Goal: Transaction & Acquisition: Purchase product/service

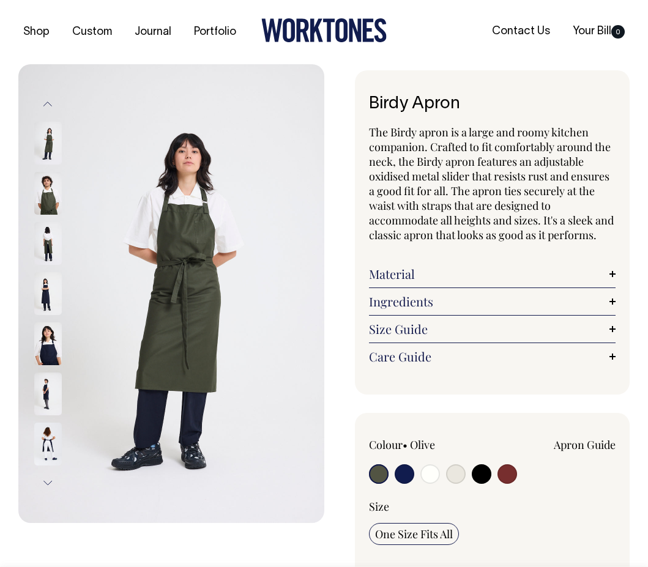
click at [511, 484] on input "radio" at bounding box center [507, 474] width 20 height 20
radio input "true"
select select "Burgundy"
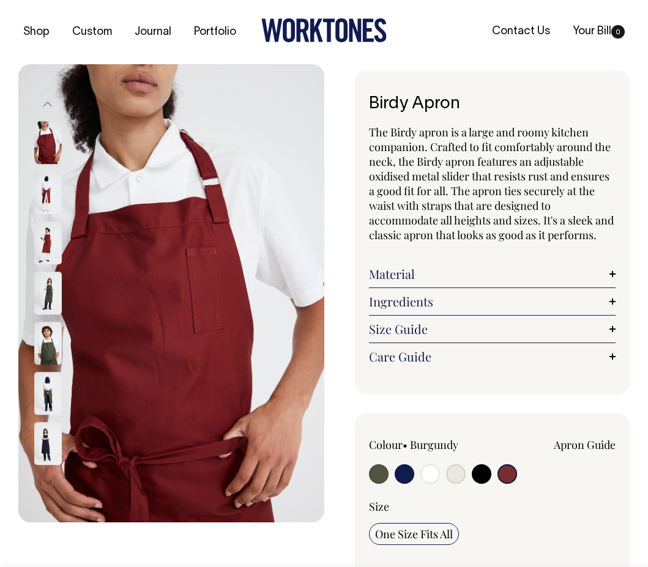
drag, startPoint x: 174, startPoint y: 195, endPoint x: 146, endPoint y: 196, distance: 28.2
click at [138, 192] on img at bounding box center [171, 293] width 306 height 459
drag, startPoint x: 146, startPoint y: 196, endPoint x: 62, endPoint y: 189, distance: 84.1
click at [84, 187] on div "Previous" at bounding box center [171, 293] width 306 height 459
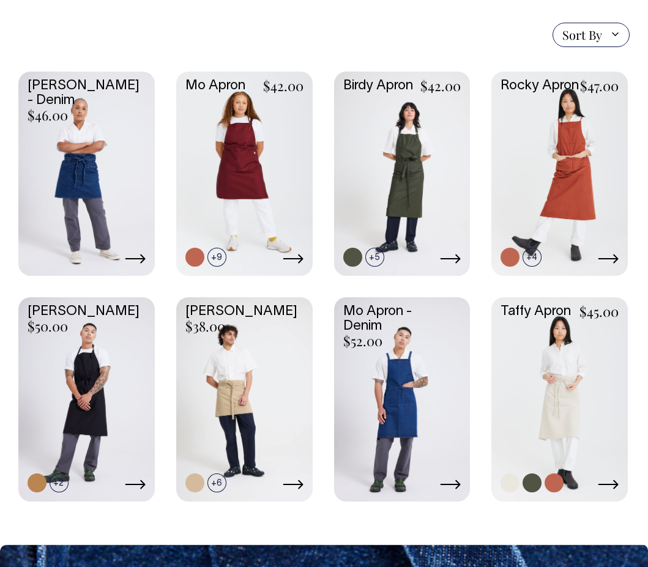
scroll to position [297, 0]
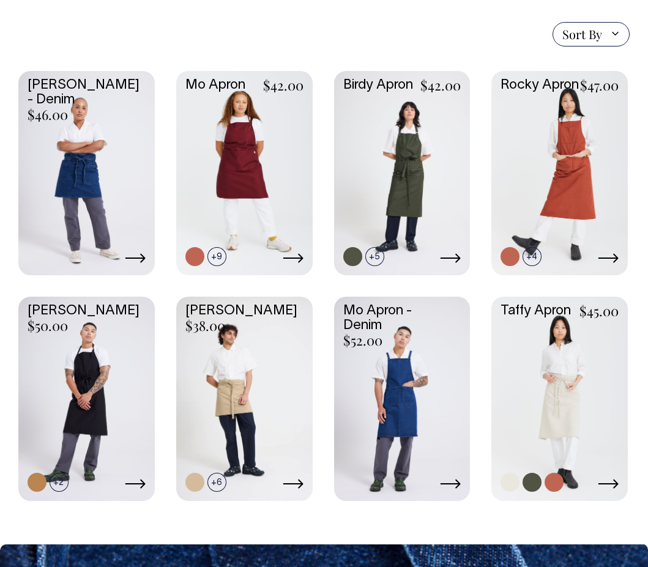
click at [571, 396] on link at bounding box center [559, 398] width 136 height 202
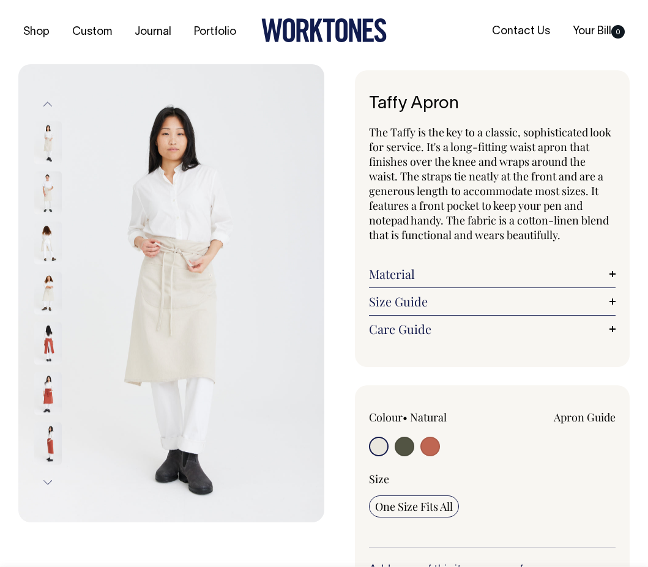
click at [48, 398] on img at bounding box center [48, 394] width 28 height 43
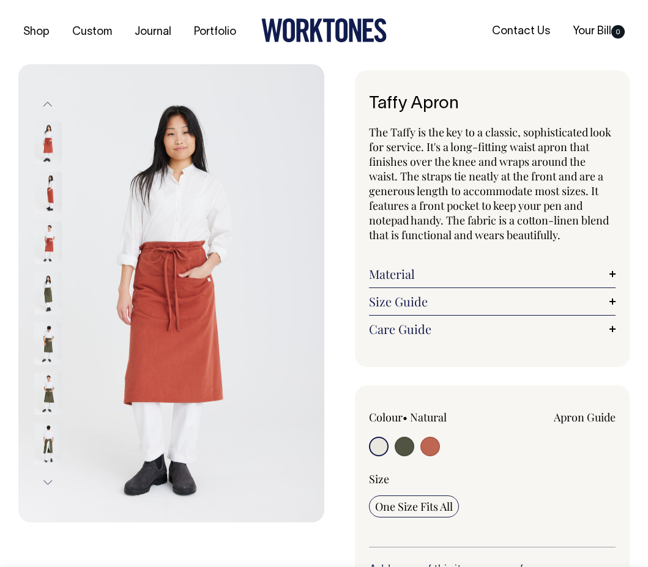
drag, startPoint x: 153, startPoint y: 343, endPoint x: 141, endPoint y: 232, distance: 111.3
click at [122, 339] on img at bounding box center [171, 293] width 306 height 459
